Goal: Find specific page/section: Find specific page/section

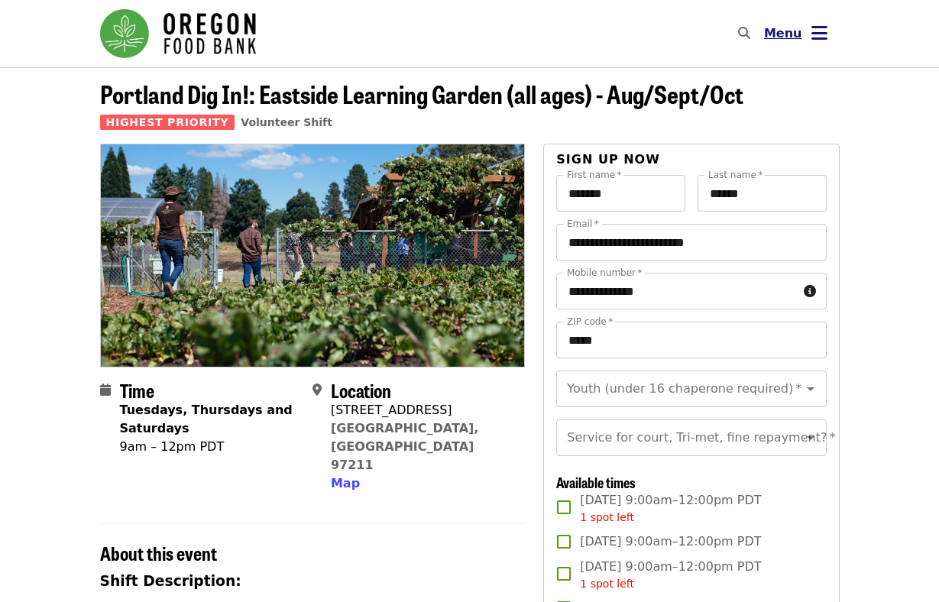
click at [787, 37] on span "Menu" at bounding box center [783, 33] width 38 height 15
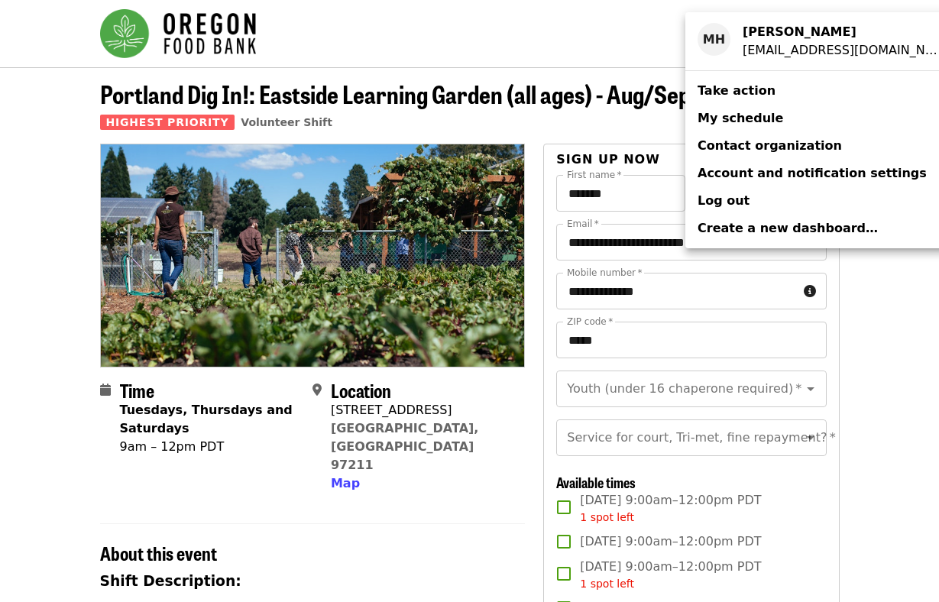
click at [774, 116] on link "My schedule" at bounding box center [826, 118] width 283 height 27
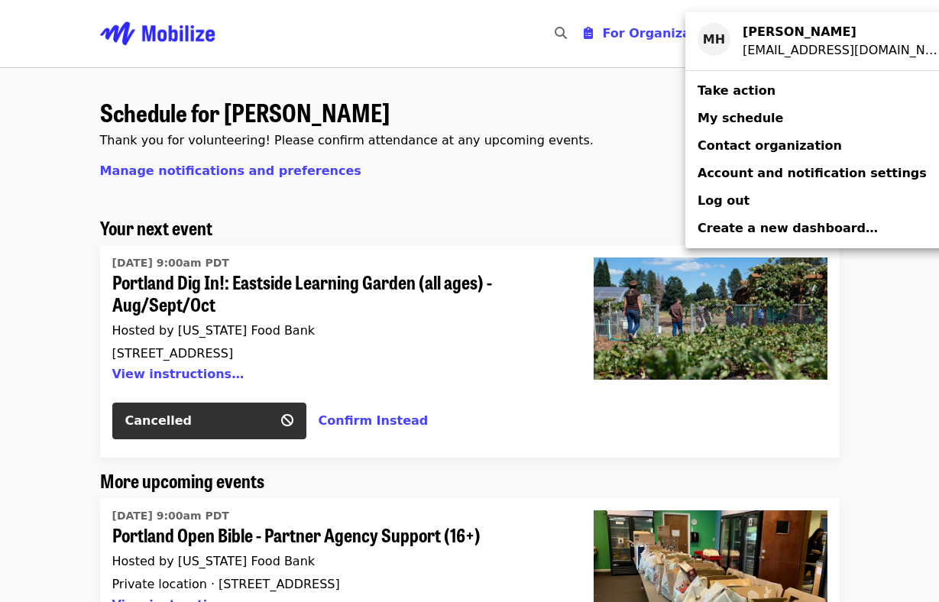
click at [595, 86] on div "Account menu" at bounding box center [469, 301] width 939 height 602
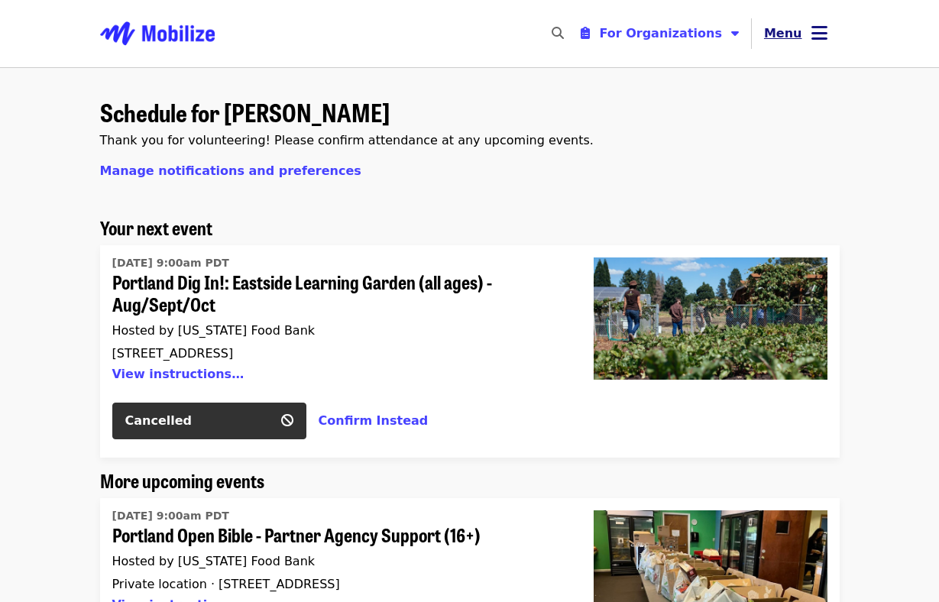
click at [808, 31] on button "Menu" at bounding box center [795, 33] width 88 height 37
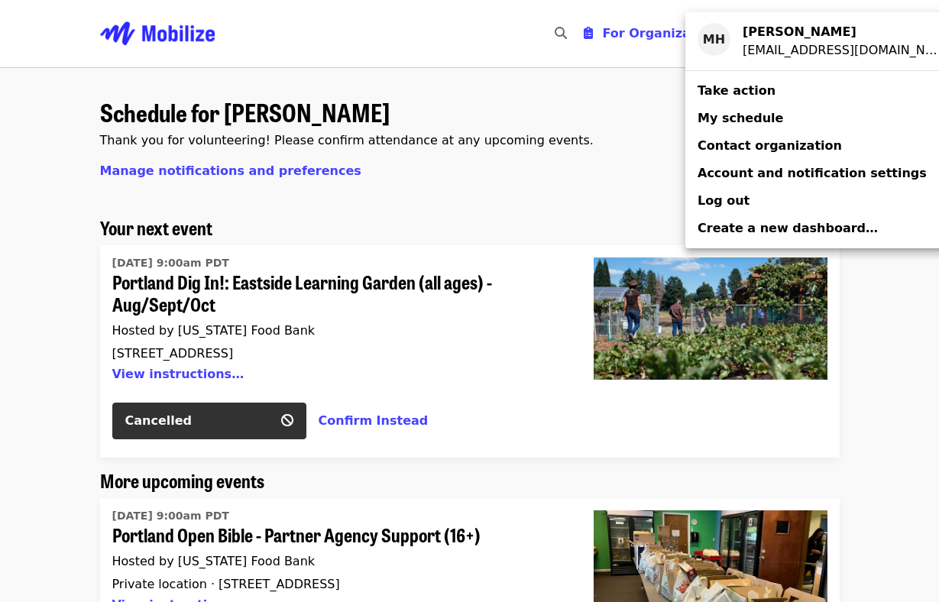
click at [530, 212] on div "Account menu" at bounding box center [469, 301] width 939 height 602
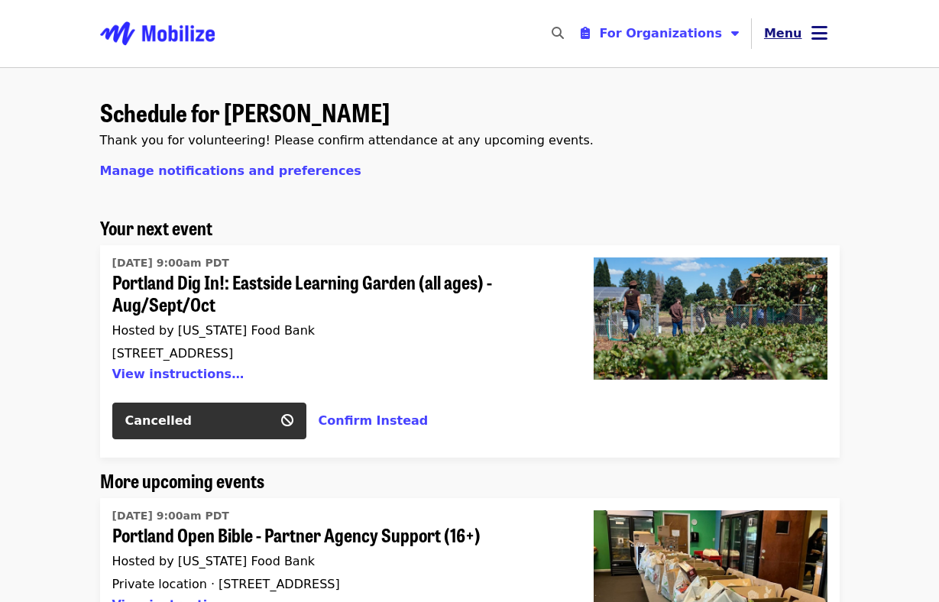
click at [816, 44] on icon "bars icon" at bounding box center [819, 33] width 16 height 22
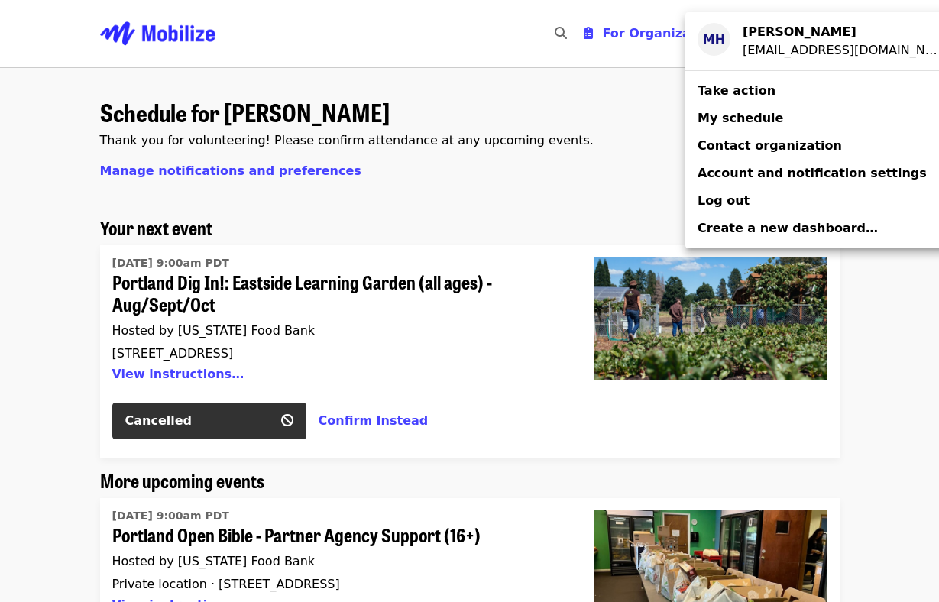
click at [793, 34] on strong "[PERSON_NAME]" at bounding box center [799, 31] width 114 height 15
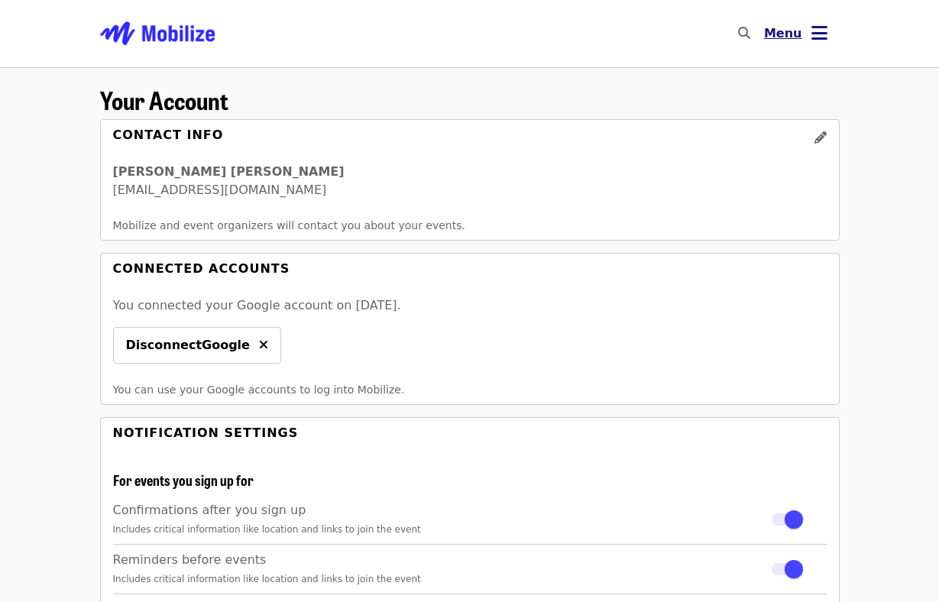
click at [813, 38] on icon "bars icon" at bounding box center [819, 33] width 16 height 22
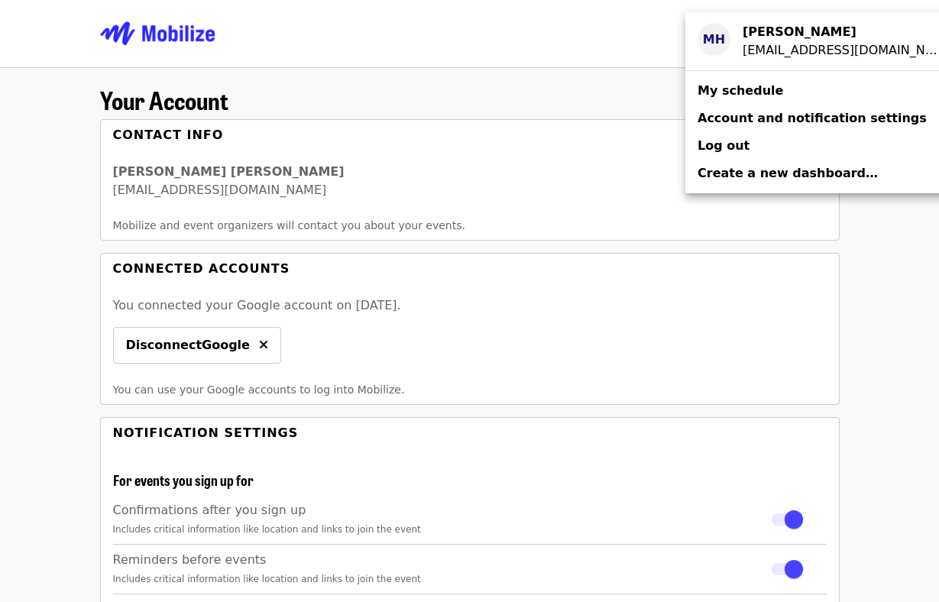
click at [720, 44] on div "MH" at bounding box center [713, 39] width 33 height 33
click at [176, 35] on div "Account menu" at bounding box center [469, 301] width 939 height 602
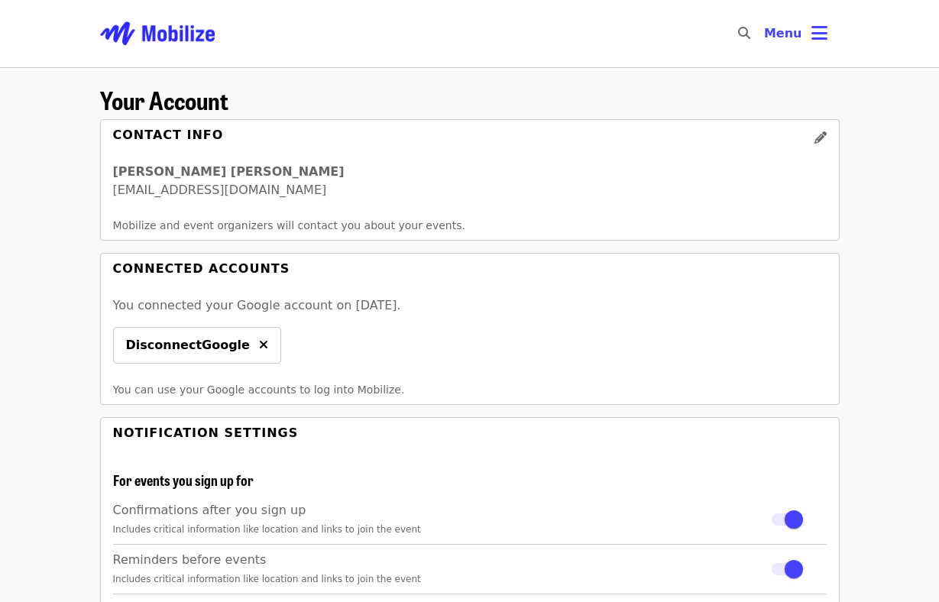
click at [183, 33] on img "Main navigation" at bounding box center [157, 33] width 115 height 49
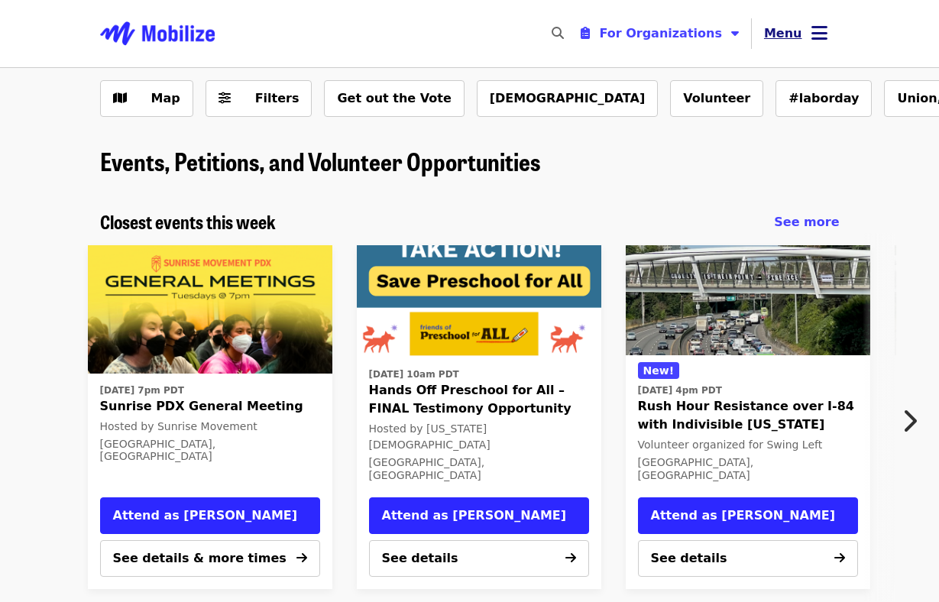
click at [793, 27] on span "Menu" at bounding box center [783, 33] width 38 height 15
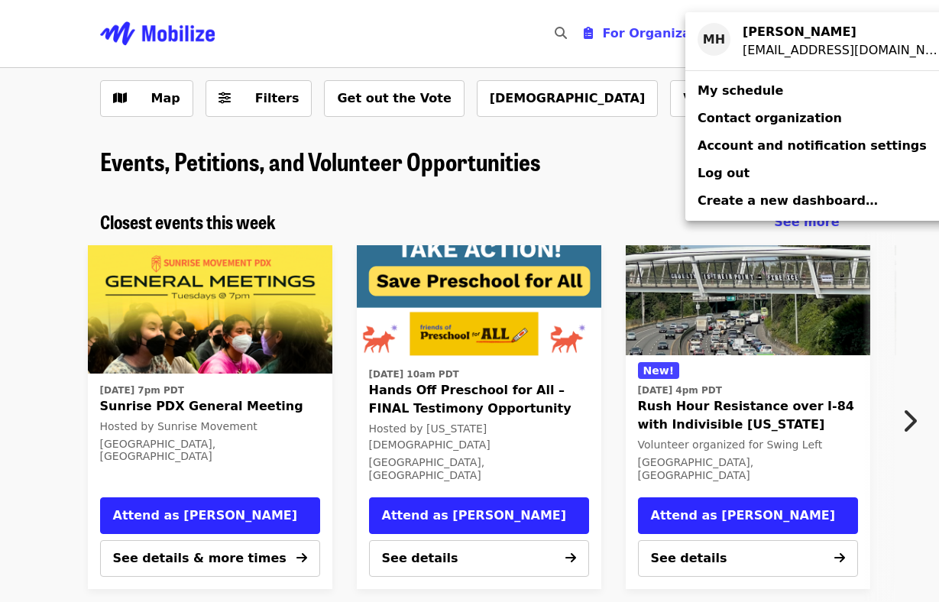
click at [764, 89] on span "My schedule" at bounding box center [740, 90] width 86 height 15
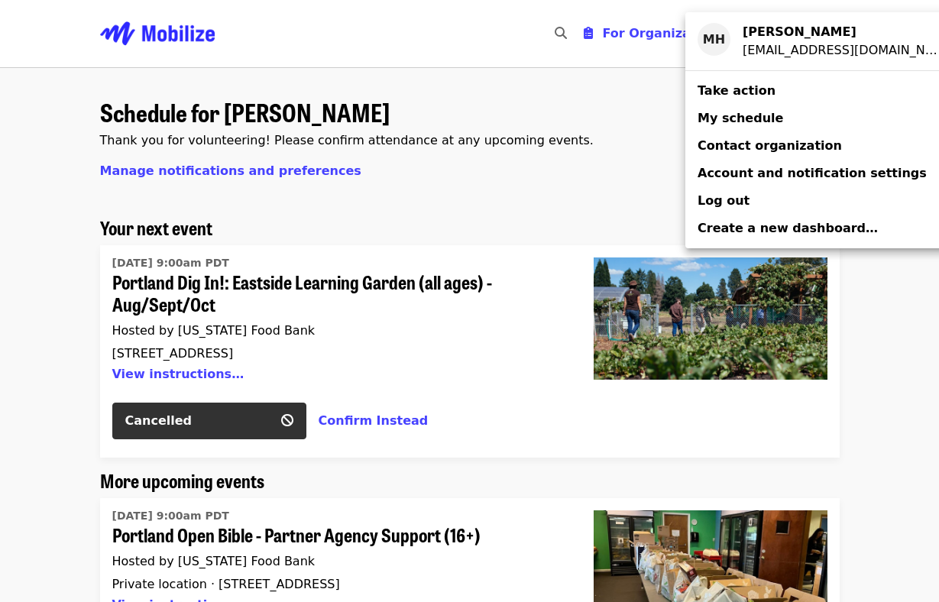
click at [596, 166] on div "Account menu" at bounding box center [469, 301] width 939 height 602
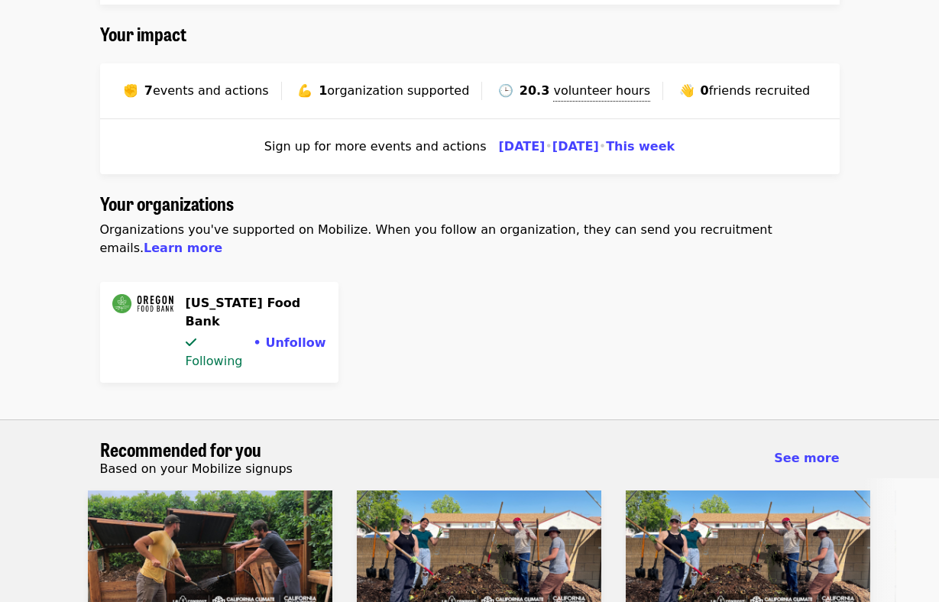
scroll to position [677, 0]
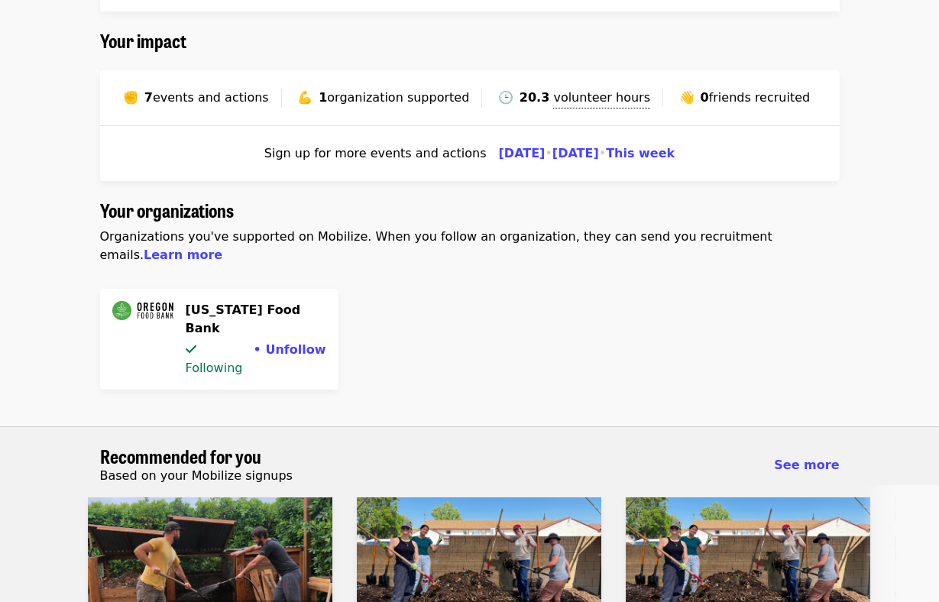
click at [533, 99] on strong "20.3" at bounding box center [534, 97] width 30 height 15
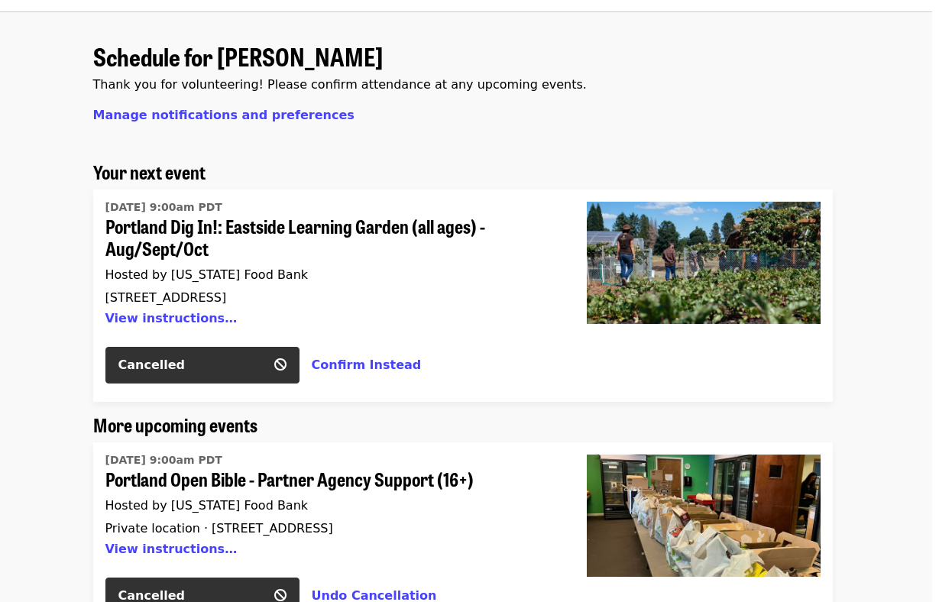
scroll to position [0, 7]
